Goal: Information Seeking & Learning: Learn about a topic

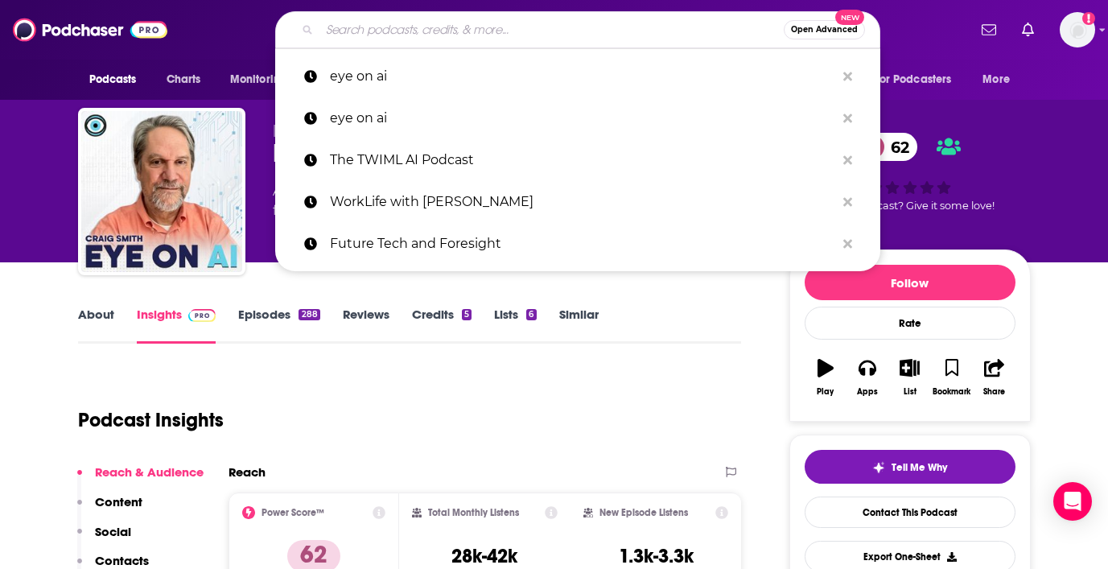
click at [412, 36] on input "Search podcasts, credits, & more..." at bounding box center [551, 30] width 464 height 26
type input "Women Disrupting Tech"
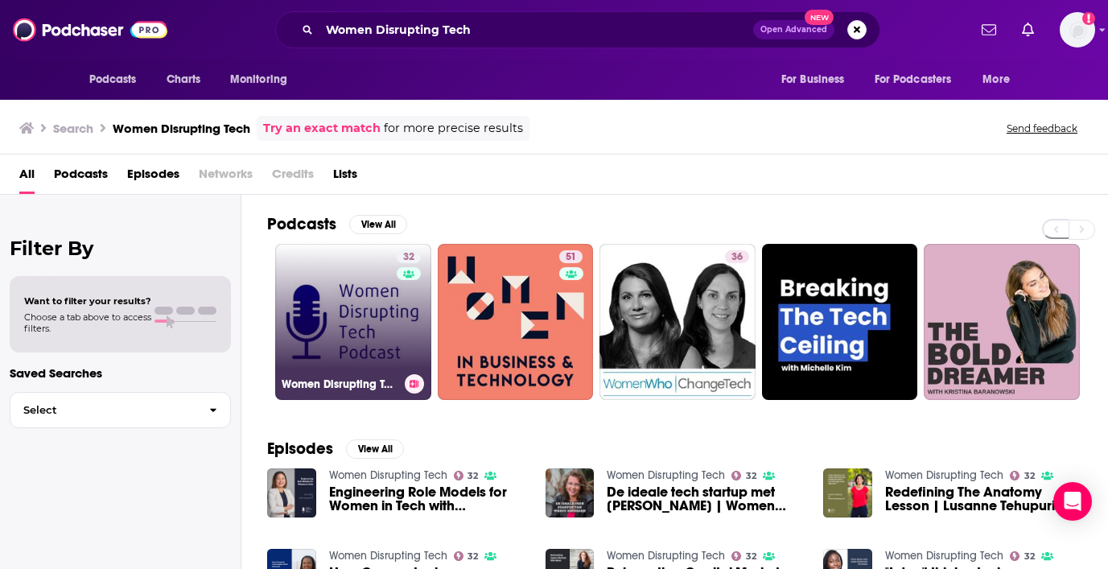
click at [356, 335] on link "32 Women Disrupting Tech" at bounding box center [353, 322] width 156 height 156
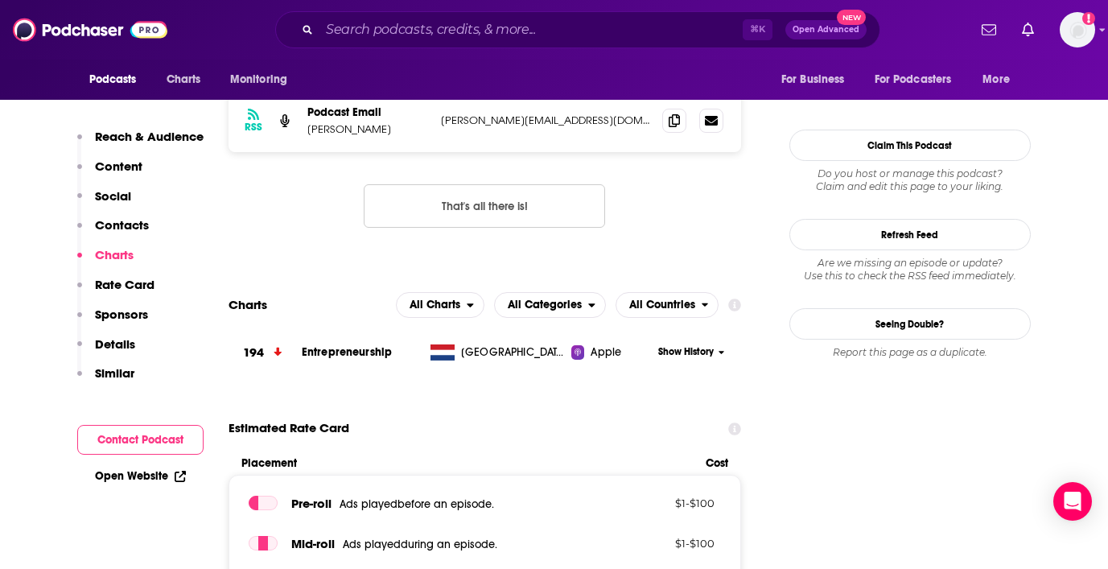
scroll to position [1117, 0]
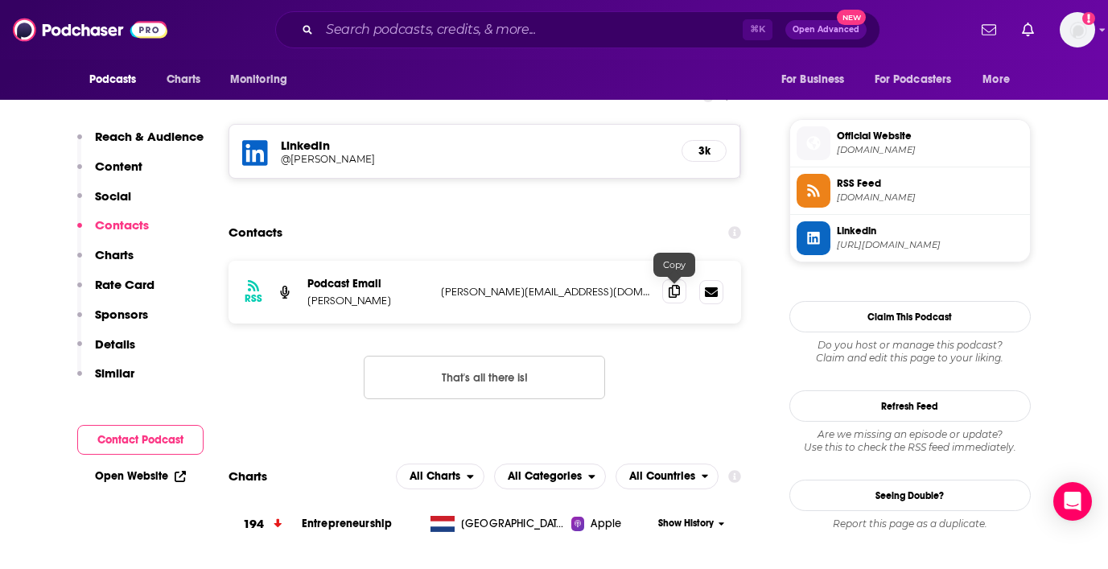
click at [675, 297] on icon at bounding box center [673, 291] width 11 height 13
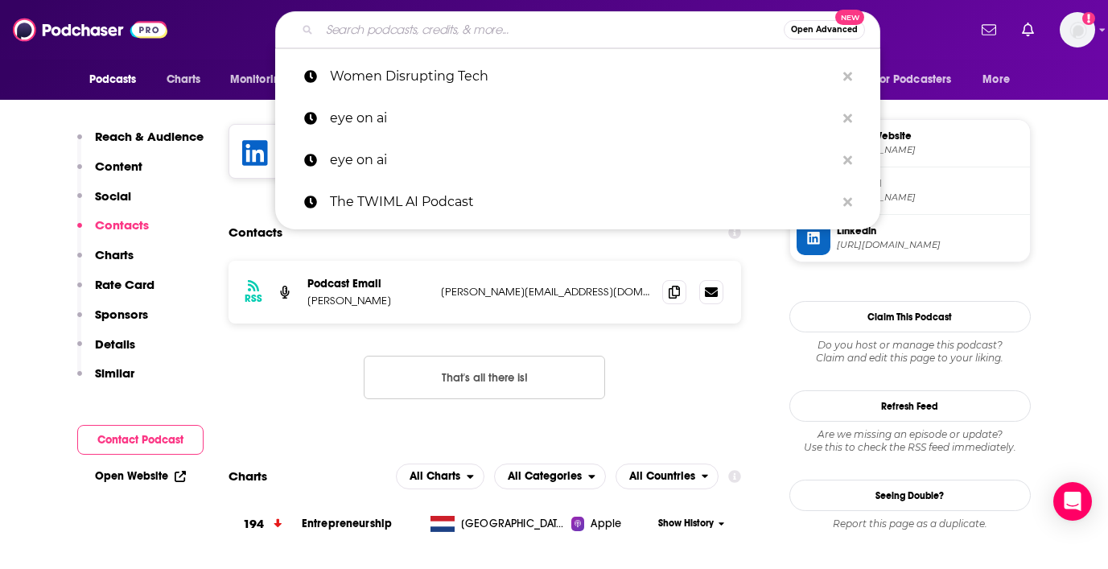
click at [437, 26] on input "Search podcasts, credits, & more..." at bounding box center [551, 30] width 464 height 26
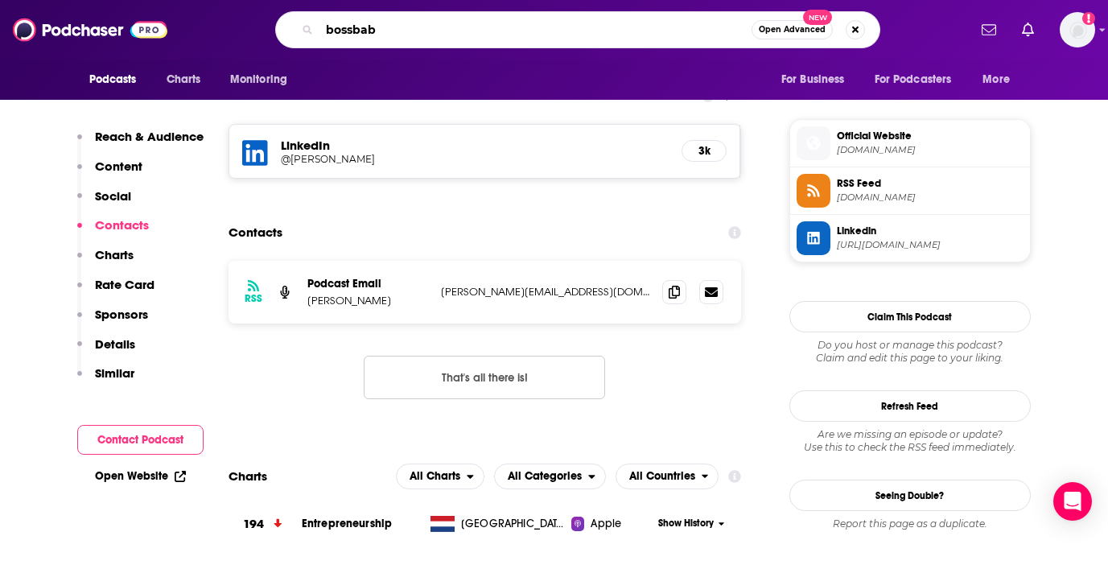
type input "bossbabe"
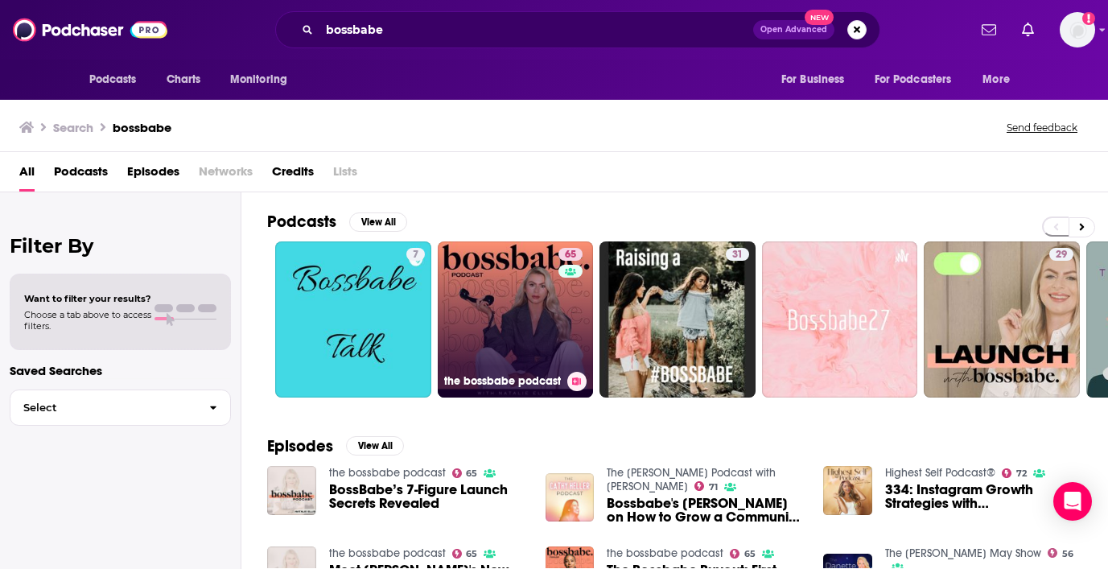
click at [501, 307] on link "65 the bossbabe podcast" at bounding box center [516, 319] width 156 height 156
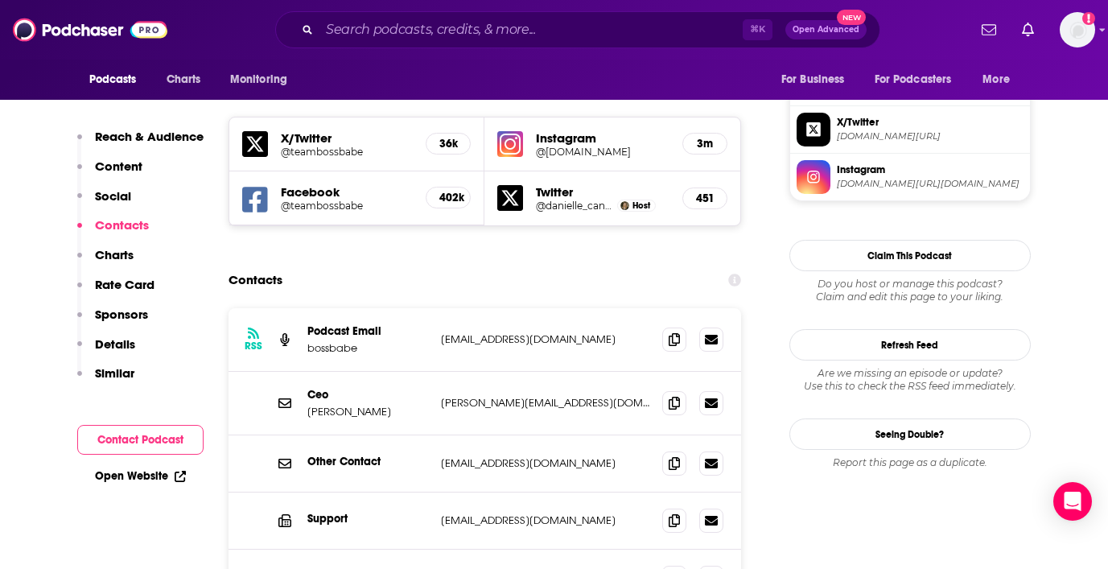
scroll to position [1415, 0]
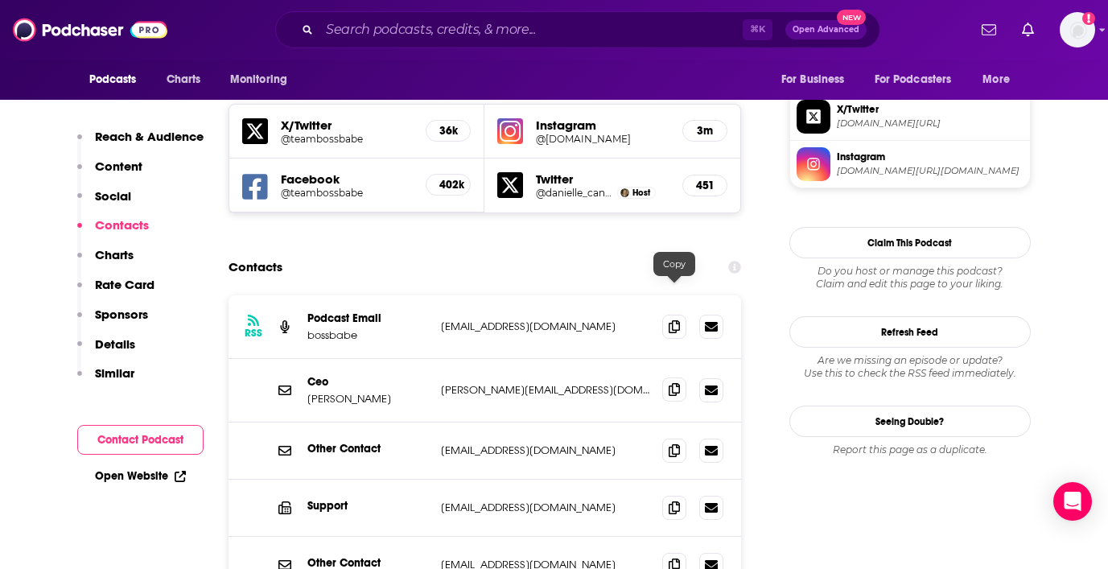
click at [676, 383] on icon at bounding box center [673, 389] width 11 height 13
click at [675, 319] on icon at bounding box center [673, 325] width 11 height 13
